Goal: Task Accomplishment & Management: Use online tool/utility

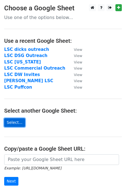
click at [16, 122] on link "Select..." at bounding box center [14, 122] width 21 height 9
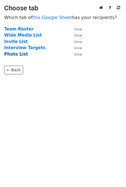
click at [19, 53] on strong "Photo List" at bounding box center [16, 54] width 24 height 5
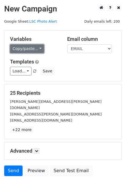
click at [31, 48] on link "Copy/paste..." at bounding box center [27, 48] width 34 height 9
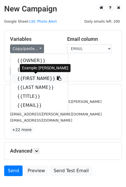
click at [33, 79] on link "{{FIRST NAME}}" at bounding box center [39, 78] width 58 height 9
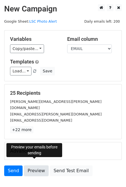
click at [36, 165] on link "Preview" at bounding box center [36, 170] width 25 height 11
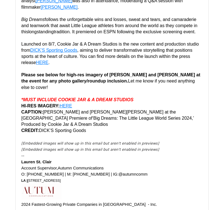
scroll to position [4074, 0]
